Goal: Check status: Check status

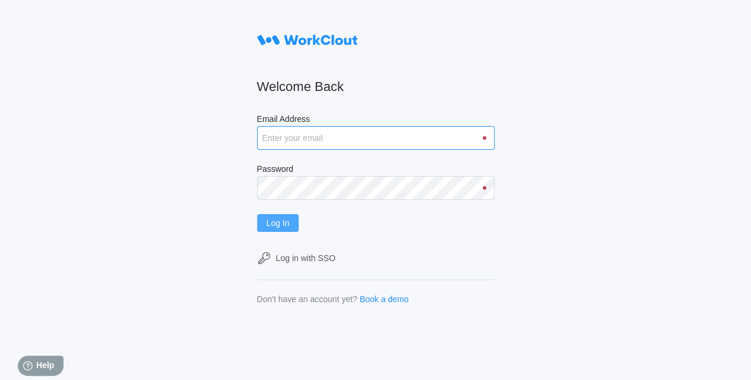
type input "[EMAIL_ADDRESS][DOMAIN_NAME]"
click at [288, 222] on span "Log In" at bounding box center [278, 223] width 23 height 8
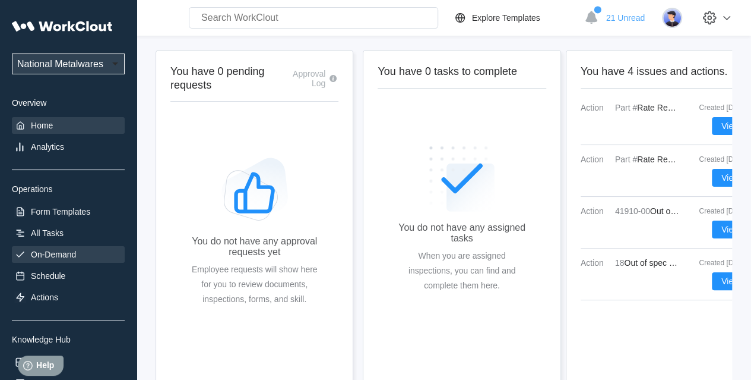
click at [52, 258] on div "On-Demand" at bounding box center [53, 254] width 45 height 10
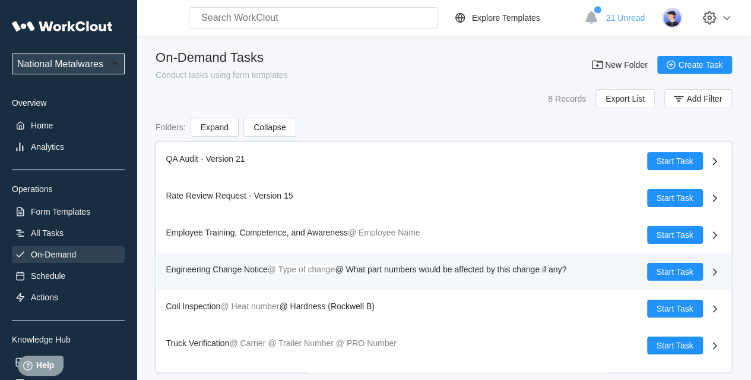
scroll to position [65, 0]
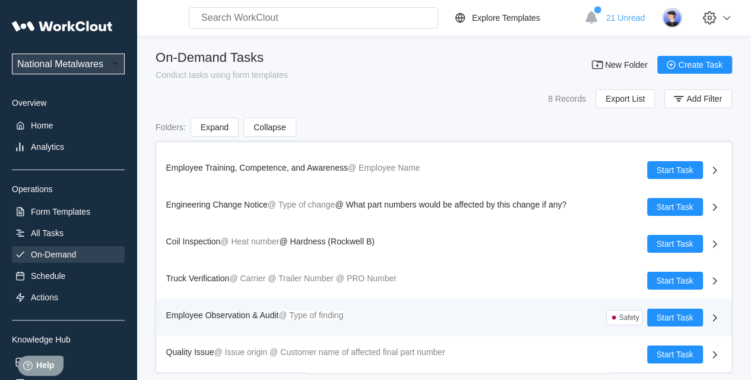
click at [263, 315] on span "Employee Observation & Audit" at bounding box center [222, 315] width 113 height 10
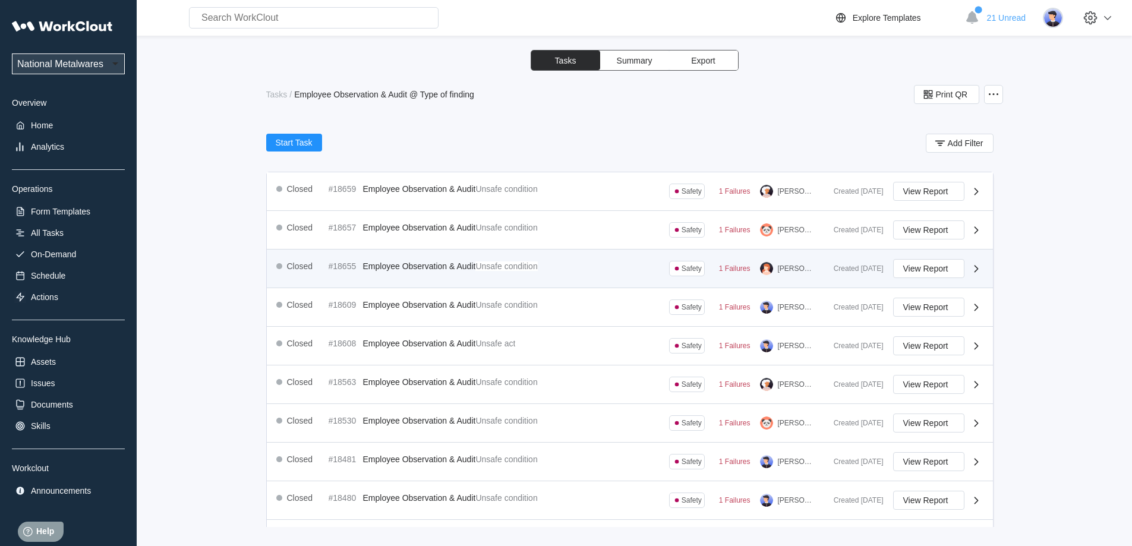
scroll to position [151, 0]
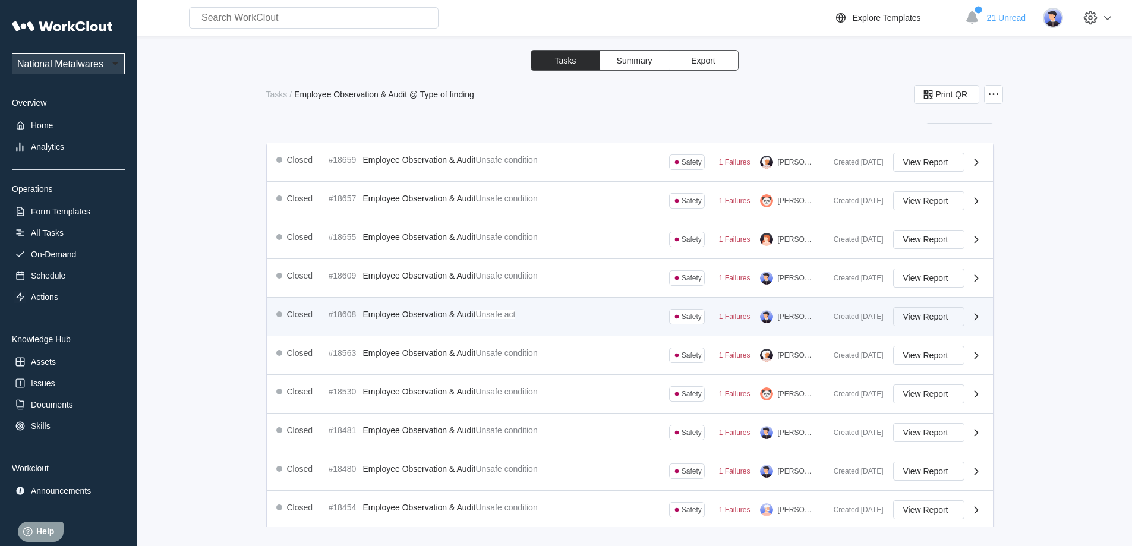
click at [751, 311] on button "View Report" at bounding box center [928, 316] width 71 height 19
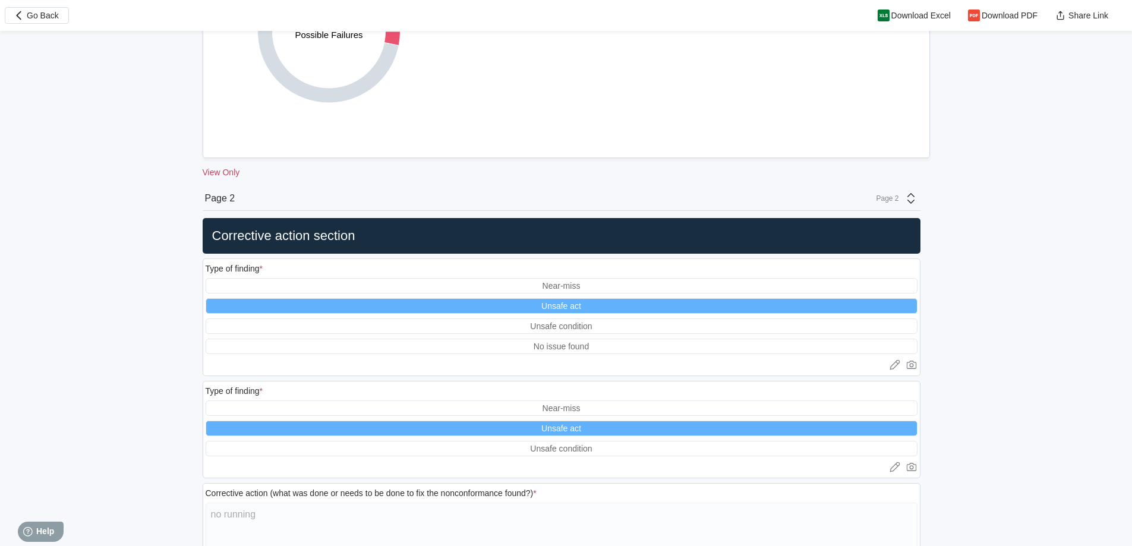
scroll to position [612, 0]
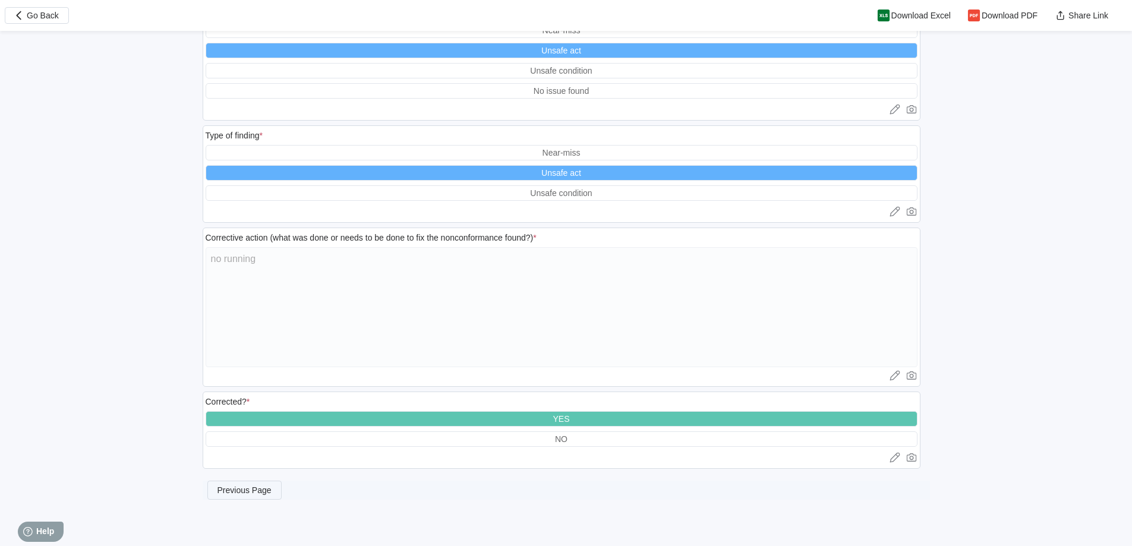
click at [269, 379] on button "Previous Page" at bounding box center [244, 490] width 74 height 19
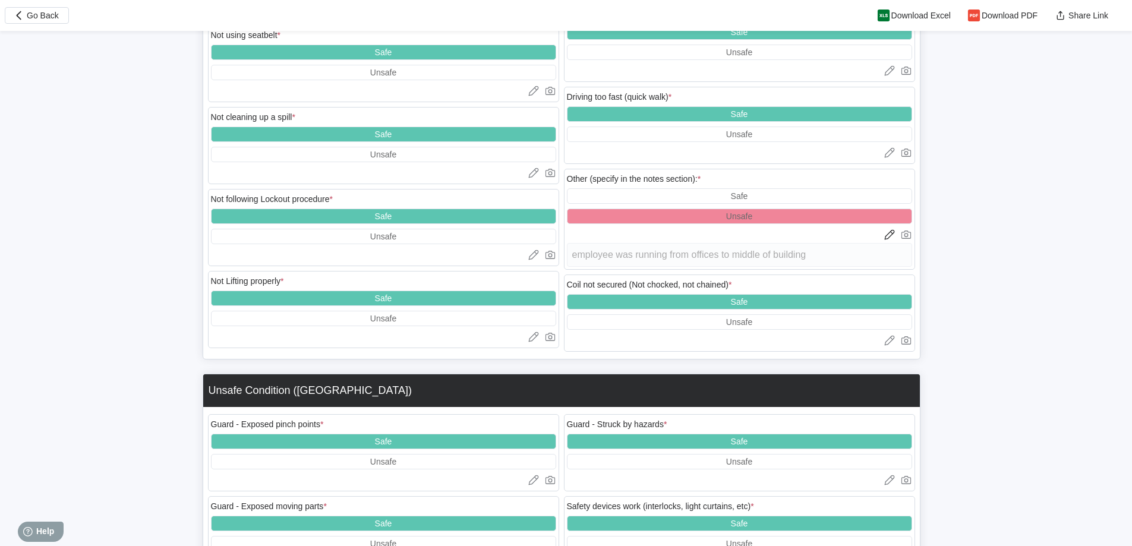
scroll to position [1681, 0]
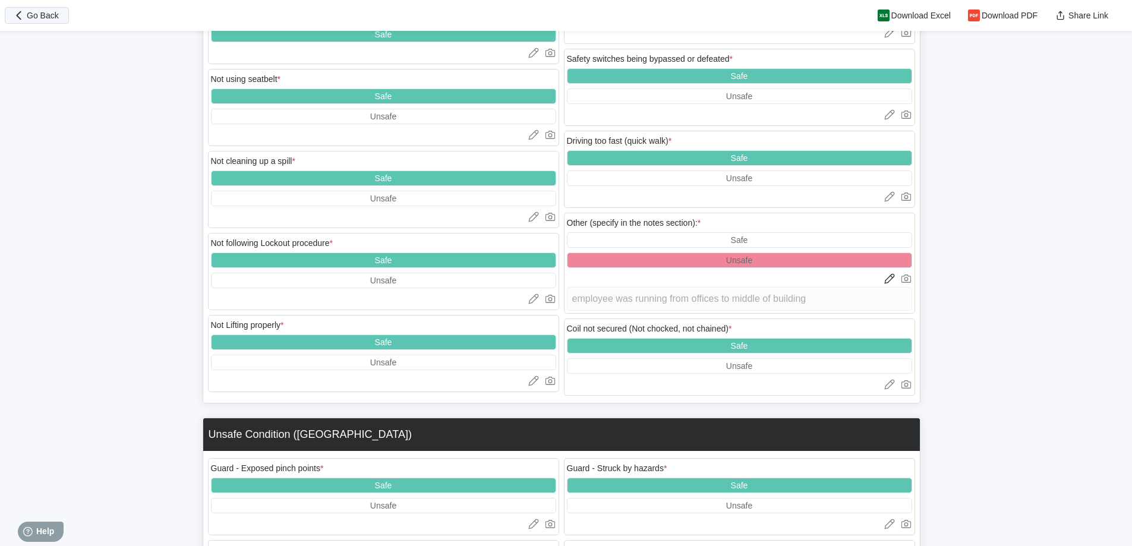
click at [50, 17] on span "Go Back" at bounding box center [43, 15] width 32 height 8
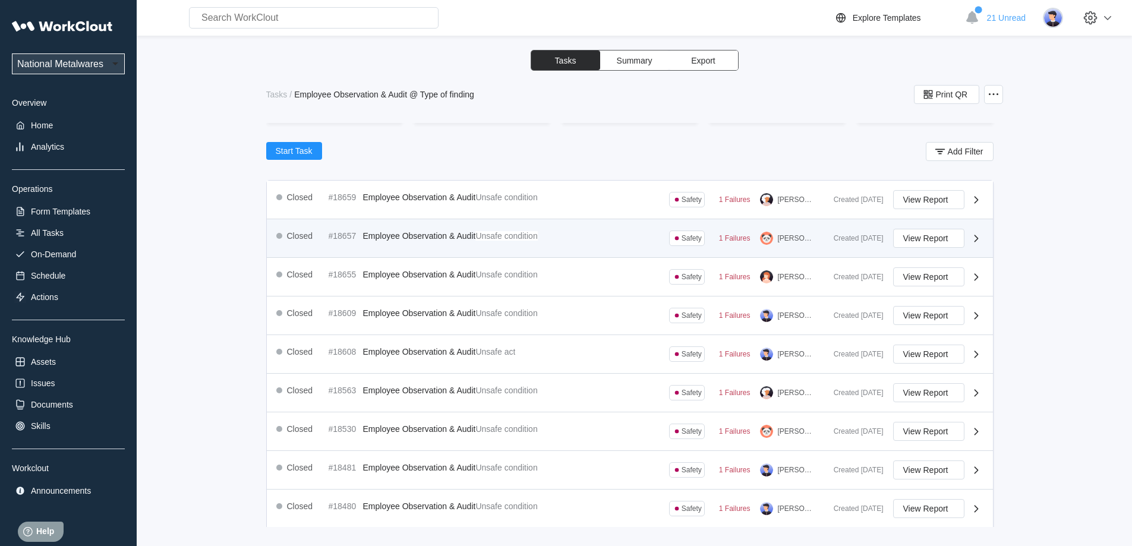
scroll to position [119, 0]
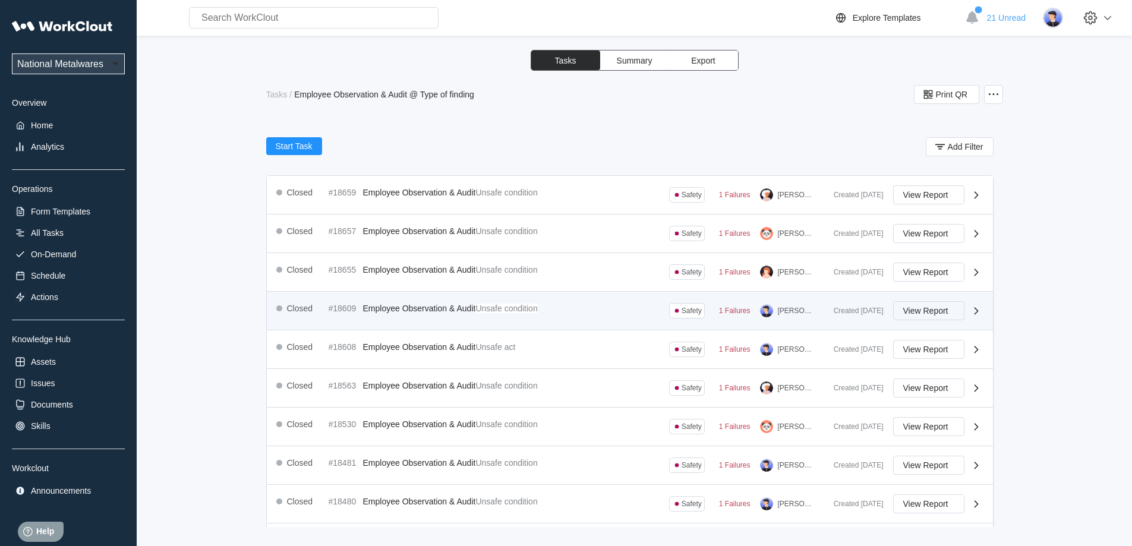
click at [751, 314] on span "View Report" at bounding box center [925, 311] width 45 height 8
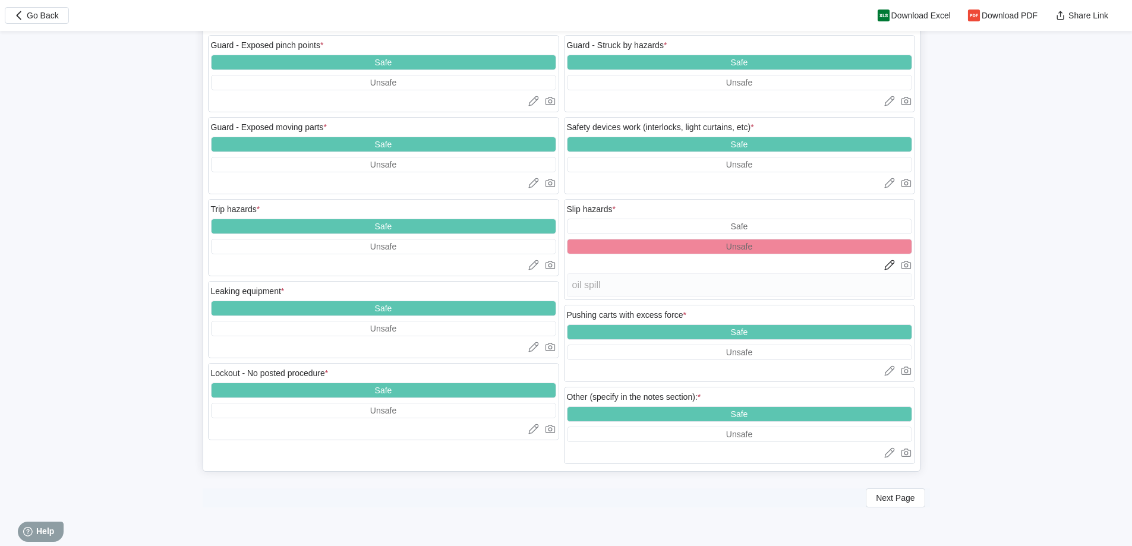
scroll to position [2108, 0]
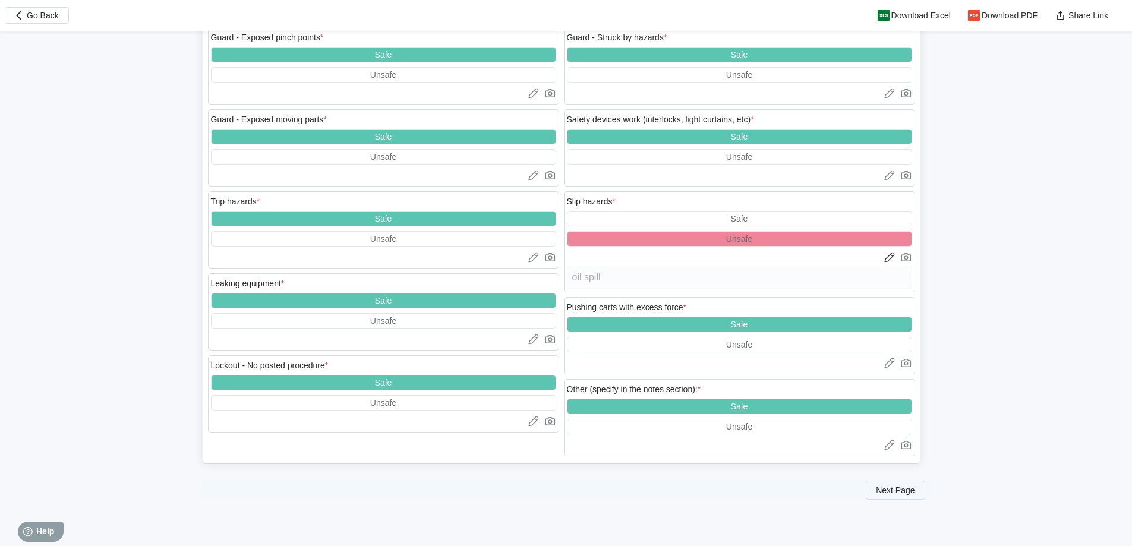
click at [751, 379] on button "Next Page" at bounding box center [895, 490] width 59 height 19
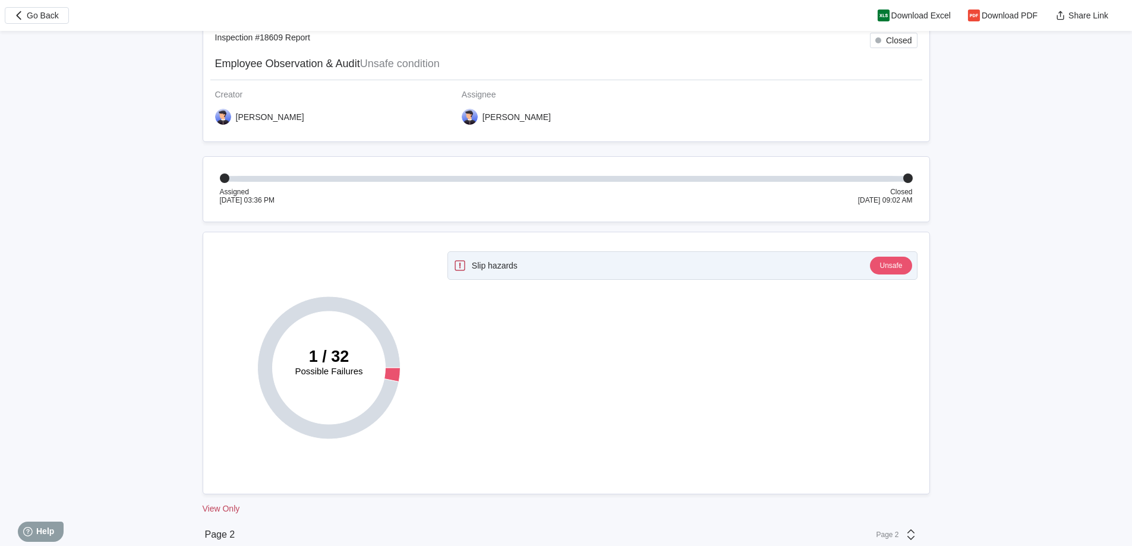
scroll to position [0, 0]
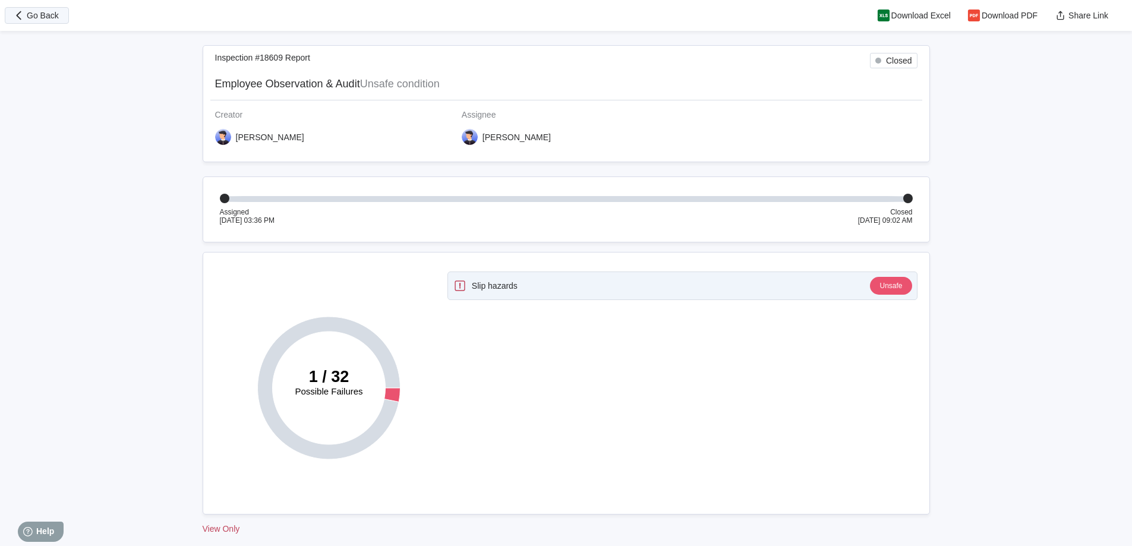
click at [48, 19] on span "Go Back" at bounding box center [43, 15] width 32 height 8
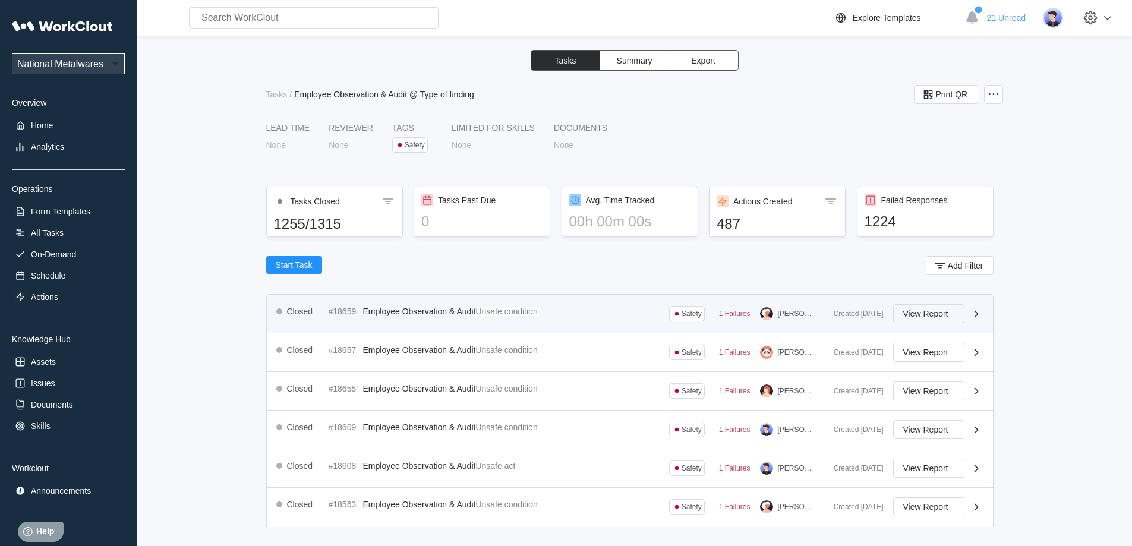
click at [751, 314] on span "View Report" at bounding box center [925, 313] width 45 height 8
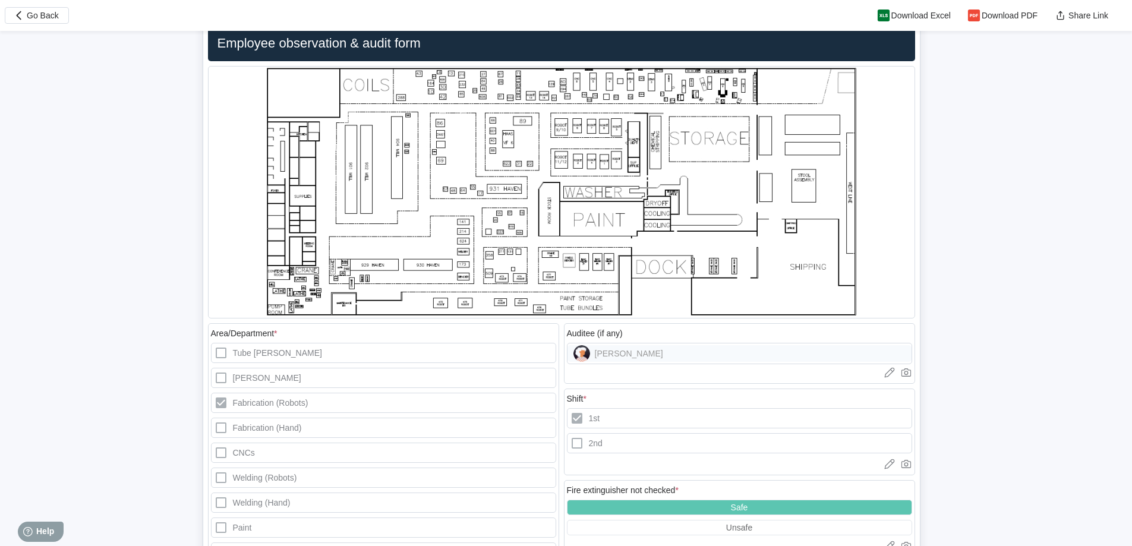
scroll to position [832, 0]
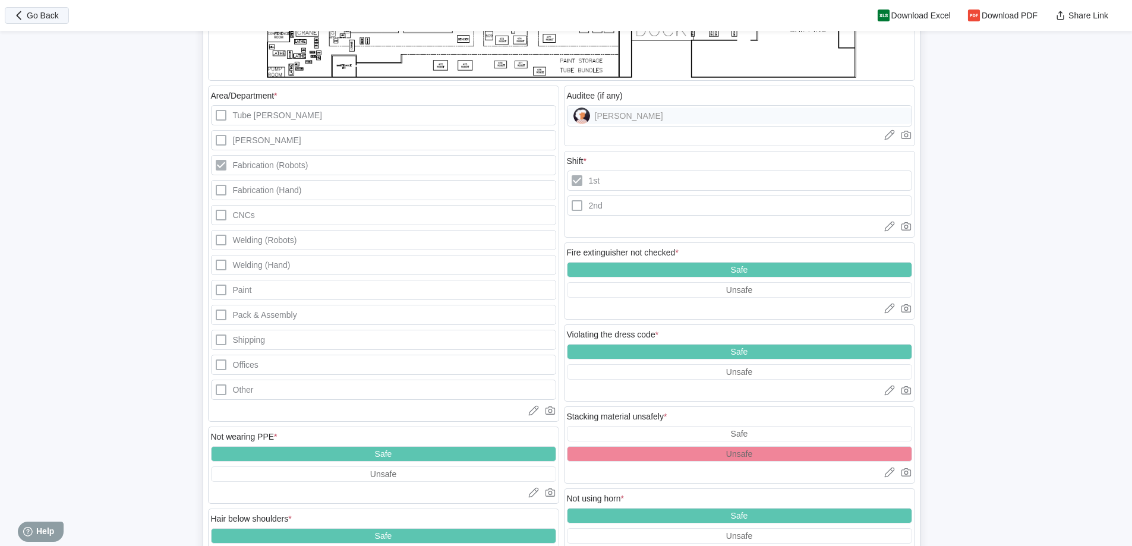
click at [25, 9] on icon "button" at bounding box center [18, 15] width 13 height 13
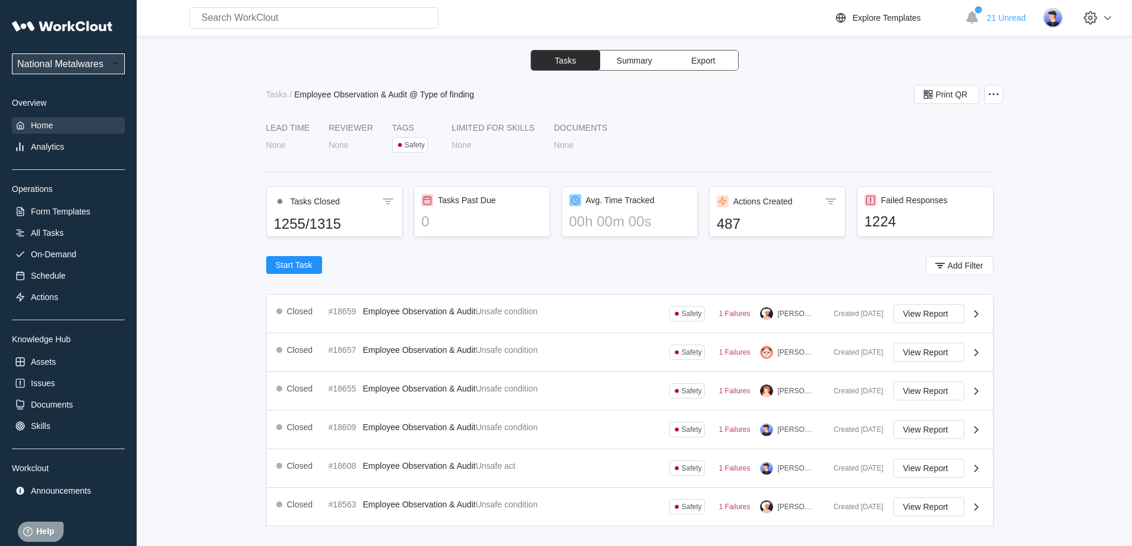
click at [24, 125] on icon at bounding box center [20, 125] width 7 height 8
